Goal: Navigation & Orientation: Find specific page/section

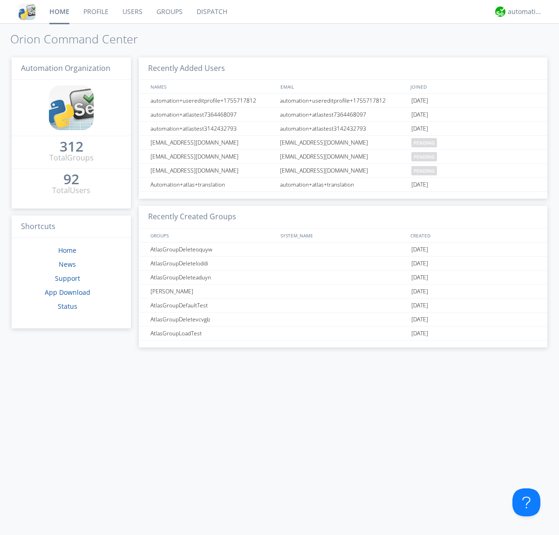
click at [211, 12] on link "Dispatch" at bounding box center [212, 11] width 45 height 23
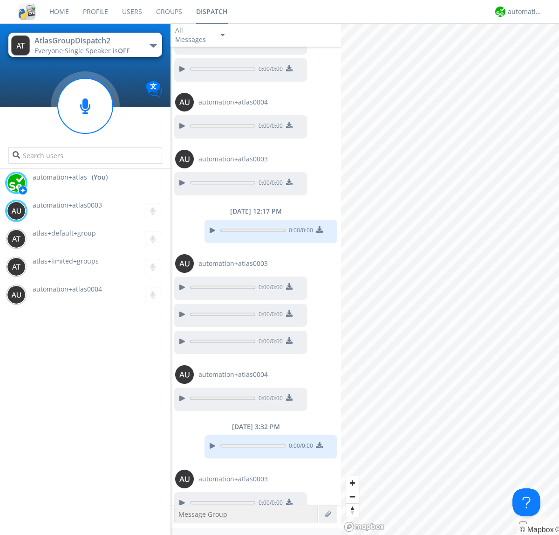
scroll to position [107, 0]
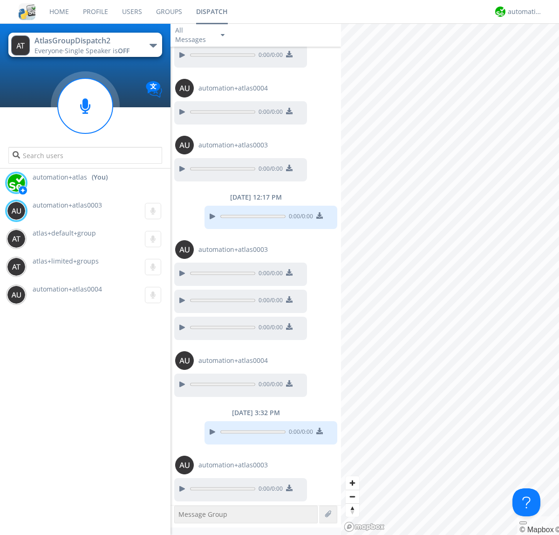
click at [153, 45] on div "button" at bounding box center [153, 46] width 7 height 4
click at [0, 0] on span "AtlasGroupDispatch" at bounding box center [0, 0] width 0 height 0
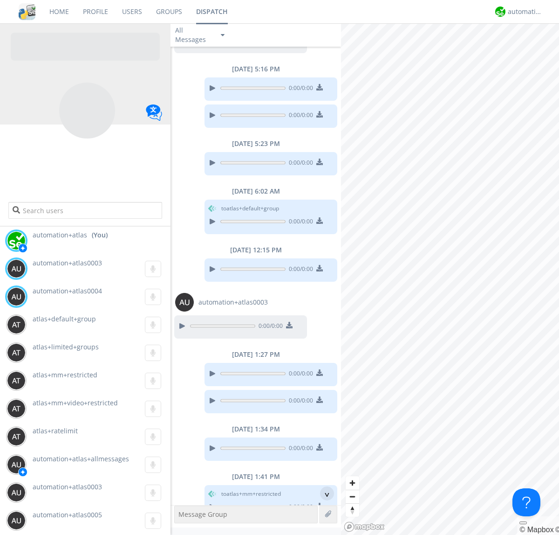
scroll to position [244, 0]
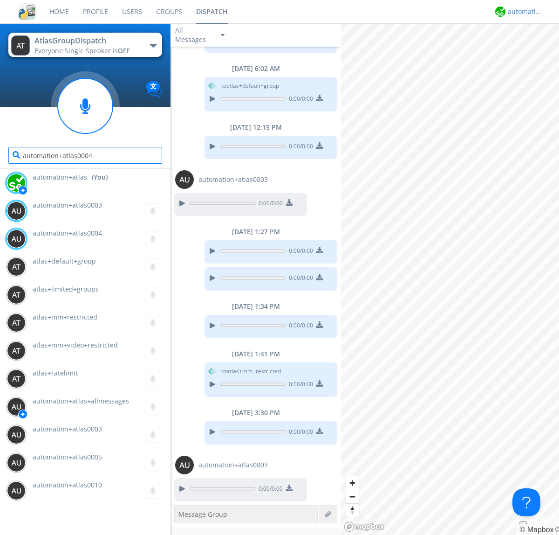
type input "automation+atlas0004"
click at [523, 12] on div "automation+atlas" at bounding box center [525, 11] width 35 height 9
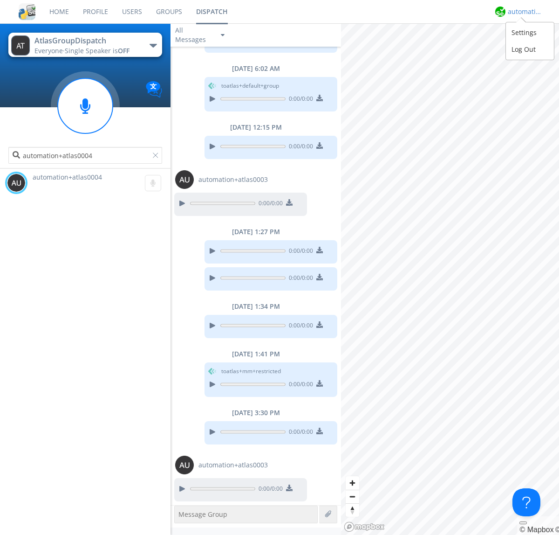
click at [530, 49] on div "Log Out" at bounding box center [530, 49] width 48 height 17
